Goal: Find specific page/section: Find specific page/section

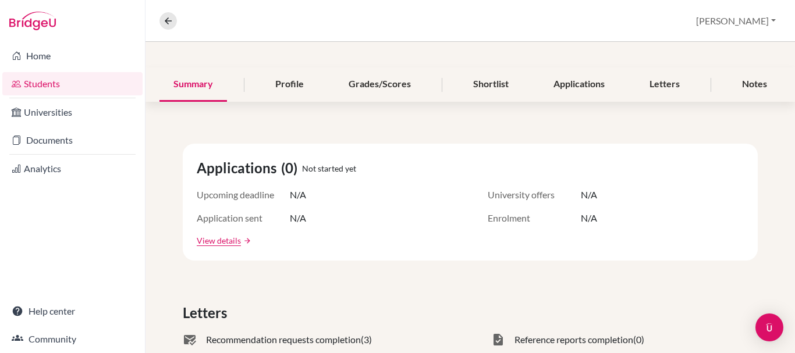
scroll to position [116, 0]
click at [597, 86] on div "Applications" at bounding box center [578, 84] width 79 height 34
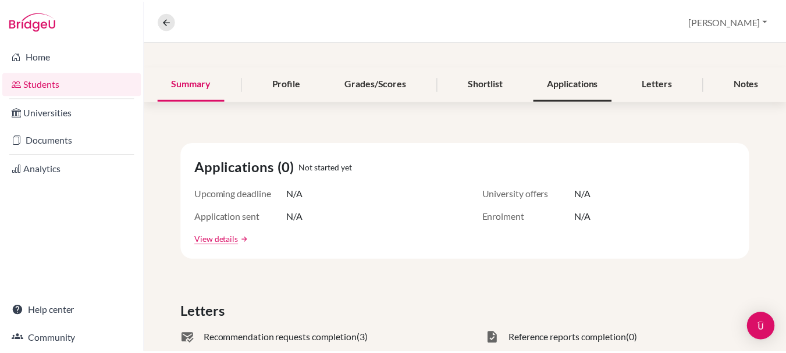
scroll to position [0, 0]
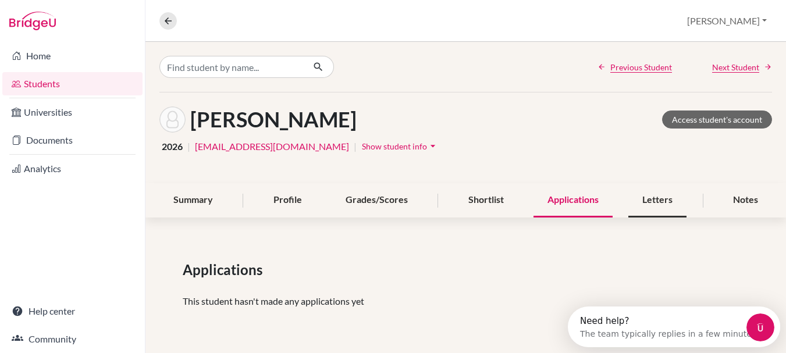
click at [653, 208] on div "Letters" at bounding box center [658, 200] width 58 height 34
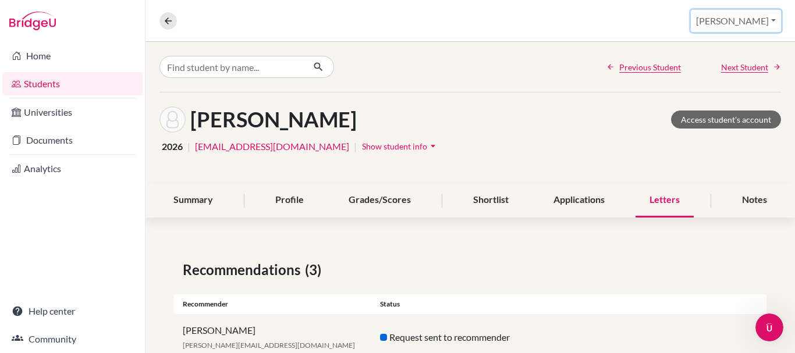
click at [751, 30] on button "[PERSON_NAME]" at bounding box center [736, 21] width 90 height 22
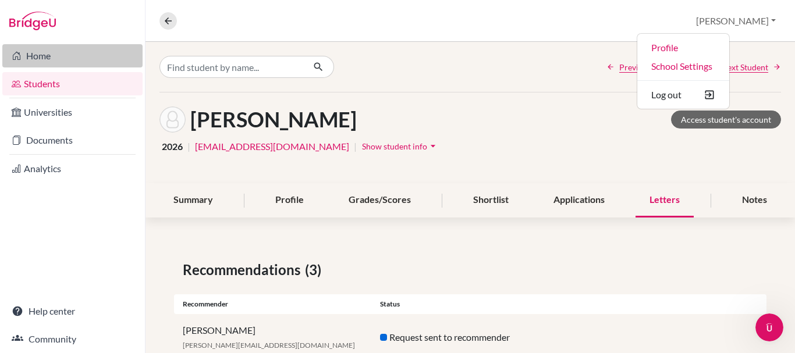
click at [15, 66] on link "Home" at bounding box center [72, 55] width 140 height 23
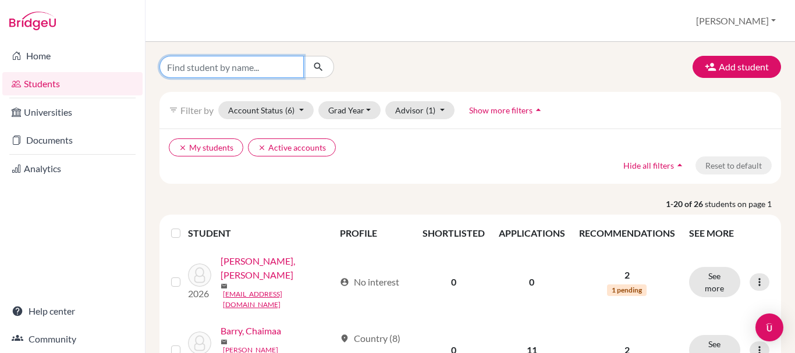
click at [289, 76] on input "Find student by name..." at bounding box center [231, 67] width 144 height 22
type input "h"
type input "sharif"
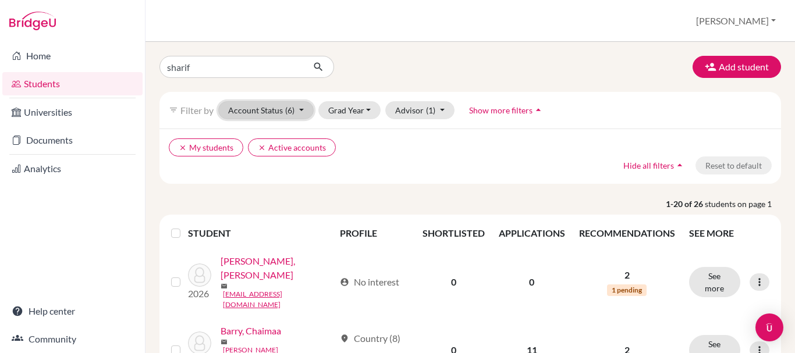
click at [278, 108] on button "Account Status (6)" at bounding box center [265, 110] width 95 height 18
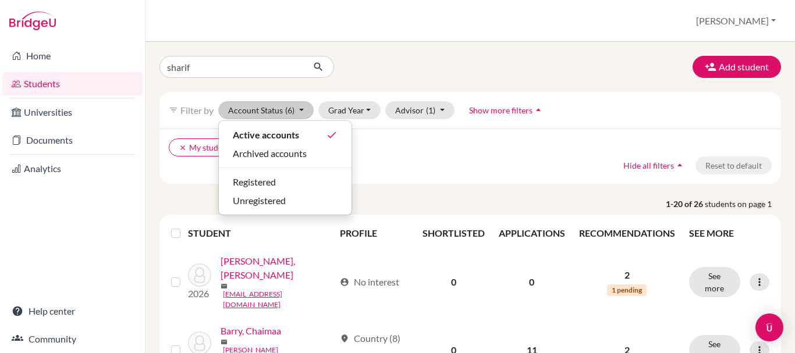
click at [477, 156] on ul "clear My students clear Active accounts" at bounding box center [395, 148] width 452 height 18
